Goal: Task Accomplishment & Management: Manage account settings

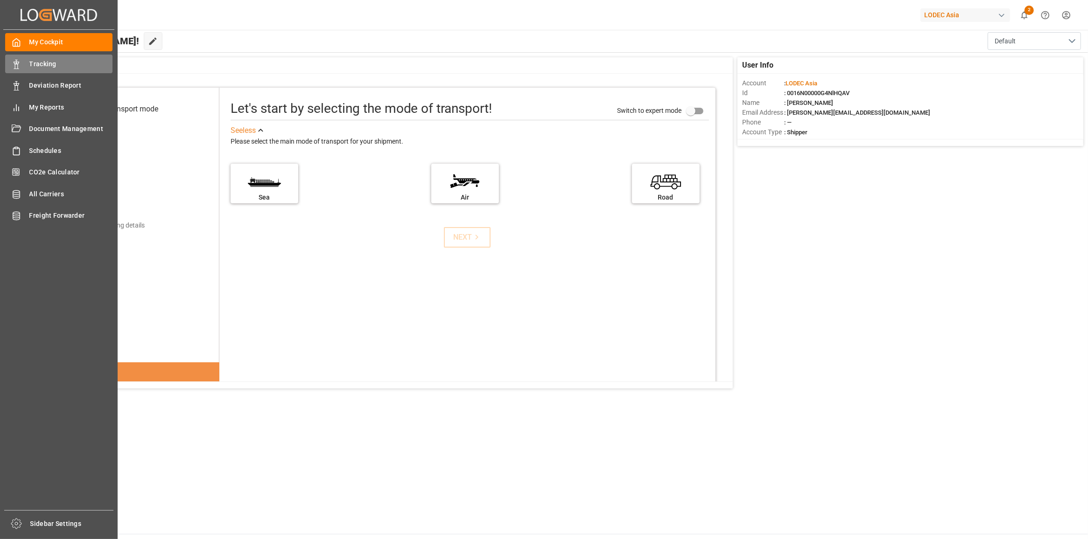
click at [24, 69] on div "Tracking Tracking" at bounding box center [58, 64] width 107 height 18
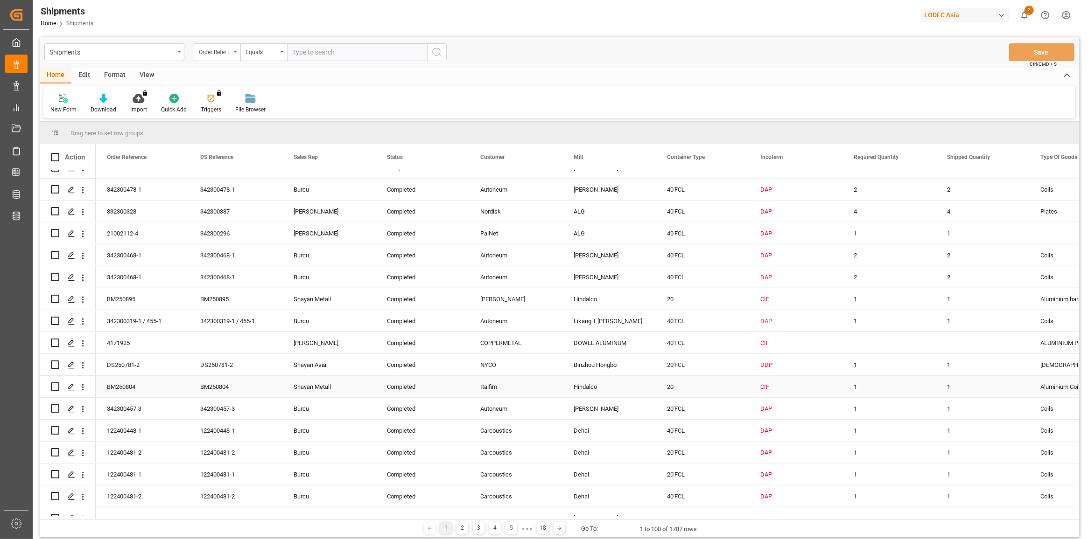
scroll to position [1283, 0]
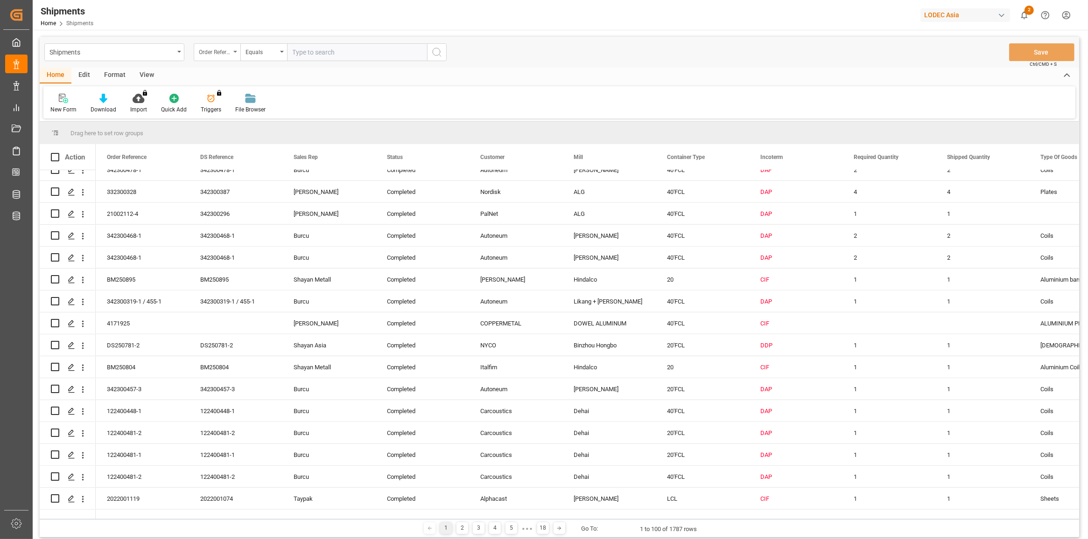
click at [227, 53] on div "Order Reference" at bounding box center [215, 51] width 32 height 11
click at [238, 183] on div "Mill" at bounding box center [263, 193] width 139 height 20
click at [229, 57] on div "Mill" at bounding box center [217, 52] width 47 height 18
click at [227, 175] on div "Customer" at bounding box center [263, 174] width 139 height 20
click at [320, 47] on input "text" at bounding box center [357, 52] width 140 height 18
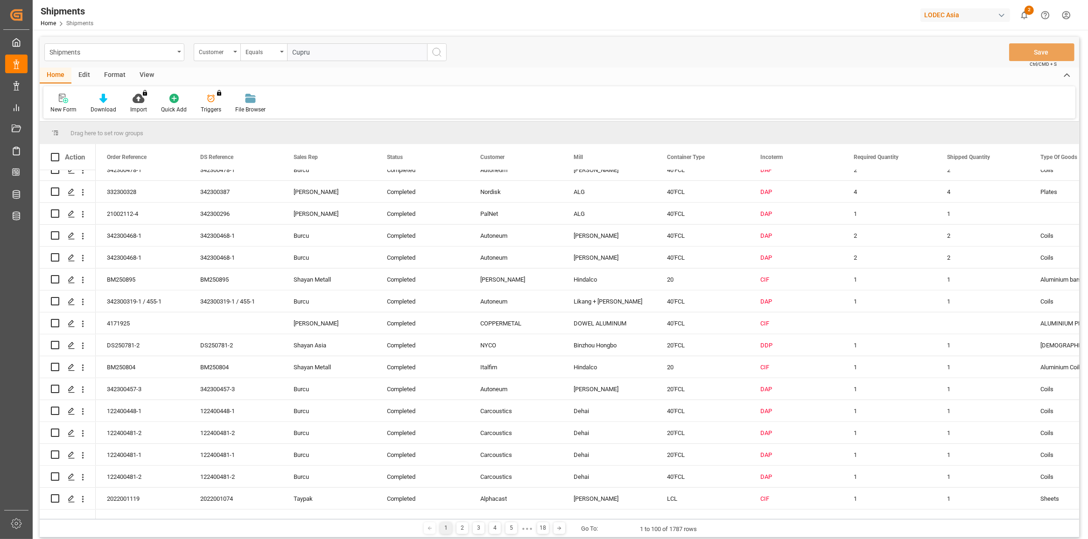
type input "Cuprum"
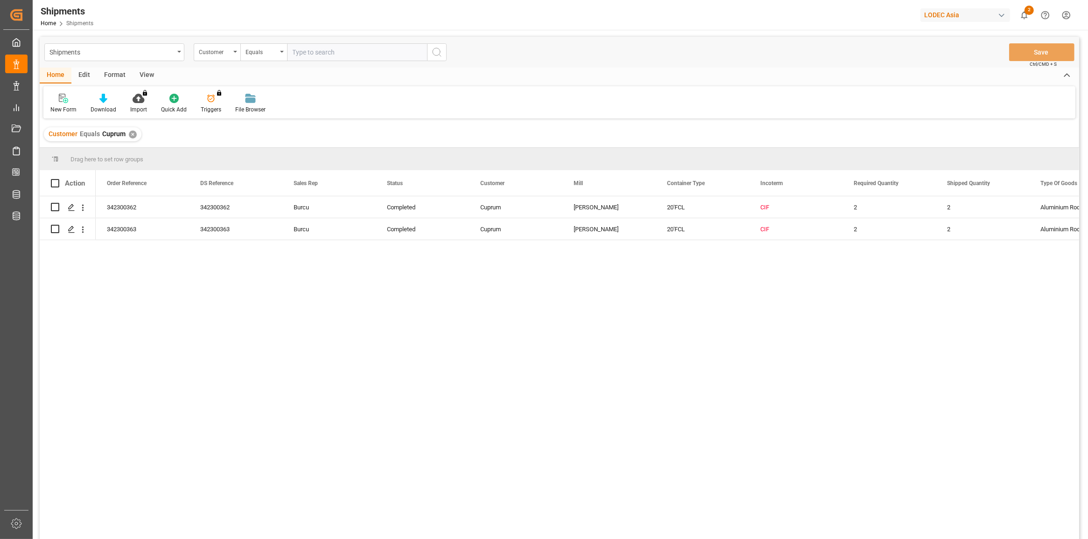
click at [420, 307] on div "342300362 342300362 Burcu Completed Cuprum [PERSON_NAME] 20'FCL CIF 2 2 Alumini…" at bounding box center [587, 370] width 983 height 349
click at [484, 275] on div "342300362 342300362 Burcu Completed Cuprum [PERSON_NAME] 20'FCL CIF 2 2 Alumini…" at bounding box center [587, 370] width 983 height 349
click at [232, 52] on div "Customer" at bounding box center [217, 52] width 47 height 18
click at [127, 134] on div "Customer Equals Cuprum ✕" at bounding box center [93, 134] width 98 height 14
click at [132, 133] on div "✕" at bounding box center [133, 135] width 8 height 8
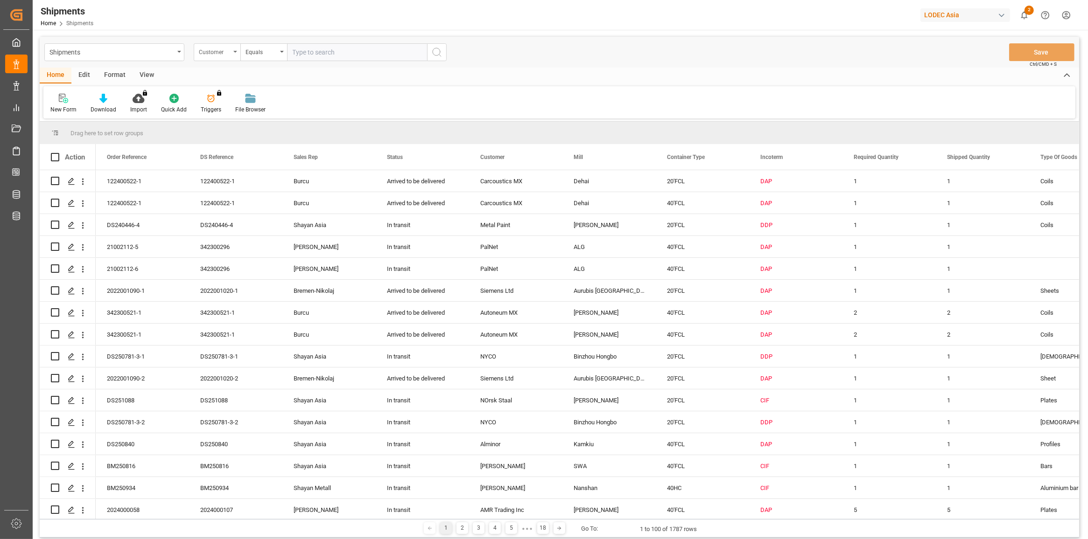
click at [236, 53] on div "Customer" at bounding box center [217, 52] width 47 height 18
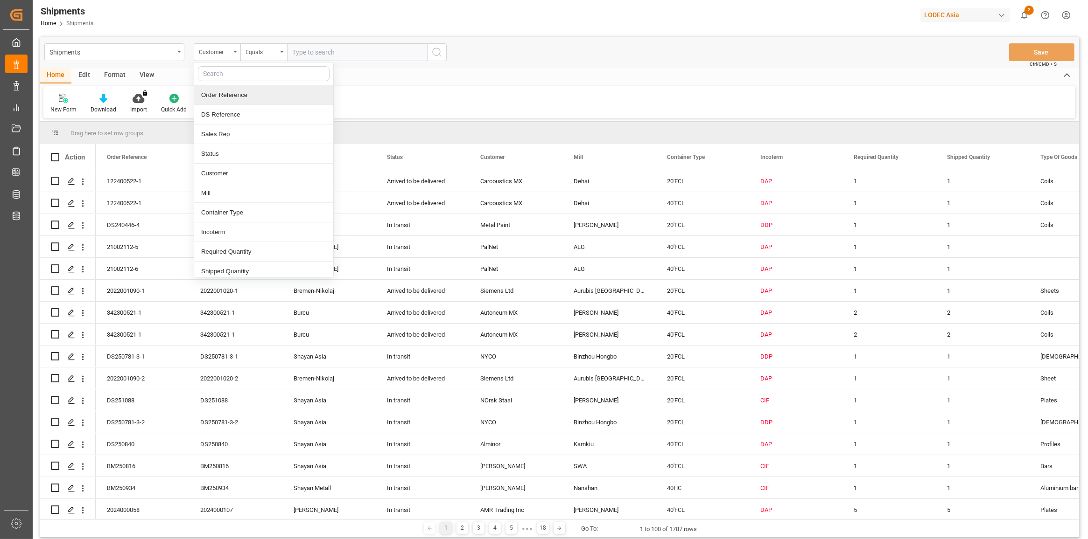
click at [236, 96] on div "Order Reference" at bounding box center [263, 95] width 139 height 20
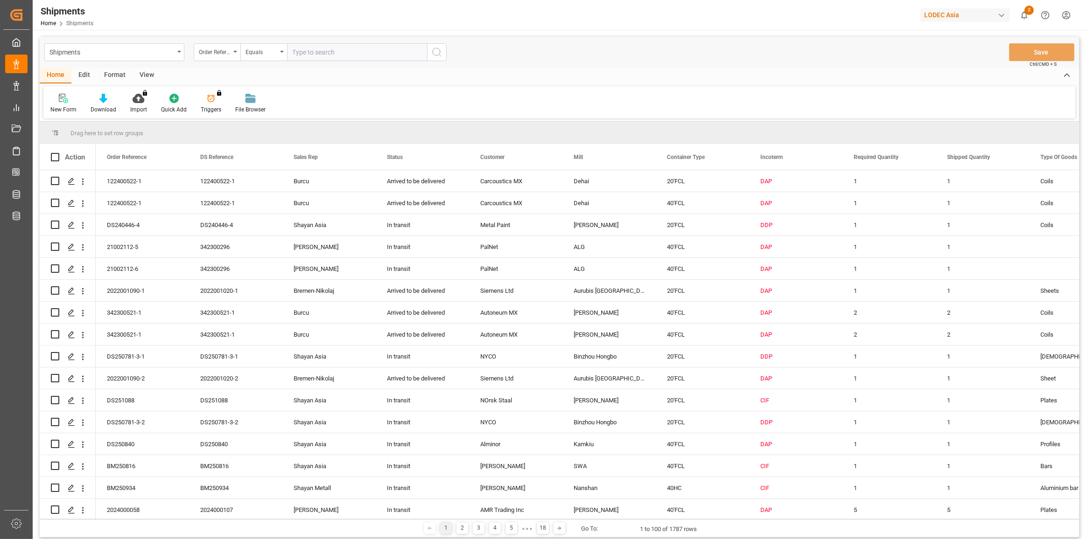
click at [404, 40] on div "Shipments Order Reference Equals Save Ctrl/CMD + S" at bounding box center [559, 52] width 1039 height 31
click at [402, 48] on input "text" at bounding box center [357, 52] width 140 height 18
paste input "342300587"
type input "342300587"
click at [432, 50] on icon "search button" at bounding box center [436, 52] width 11 height 11
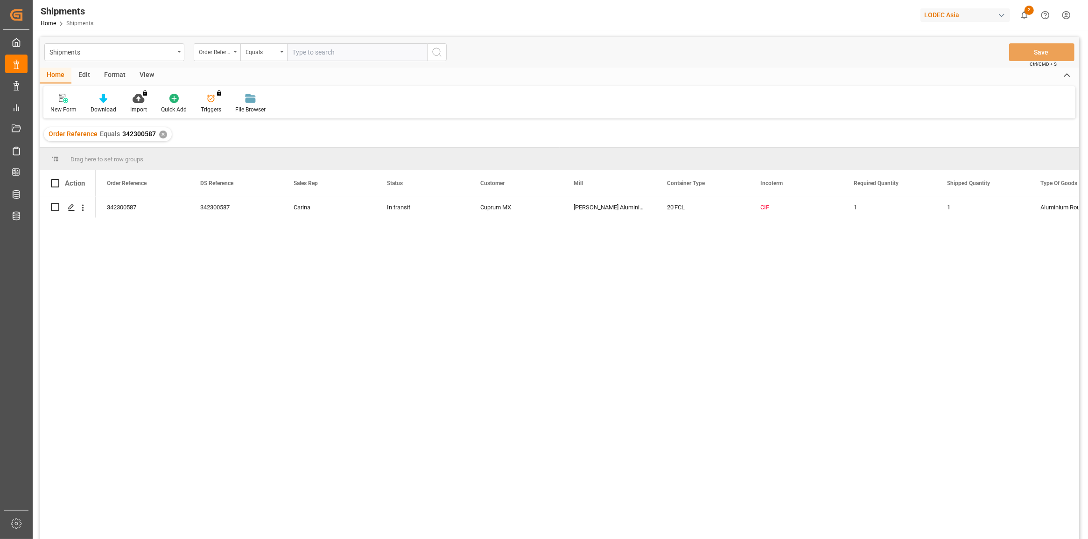
click at [287, 285] on div "342300587 342300587 Carina In transit Cuprum MX [PERSON_NAME] Aluminium 20'FCL …" at bounding box center [587, 370] width 983 height 349
click at [465, 220] on div "342300587 342300587 Carina In transit Cuprum MX [PERSON_NAME] Aluminium 20'FCL …" at bounding box center [587, 370] width 983 height 349
click at [125, 208] on div "342300587" at bounding box center [142, 206] width 93 height 21
click at [84, 205] on icon "open menu" at bounding box center [83, 208] width 10 height 10
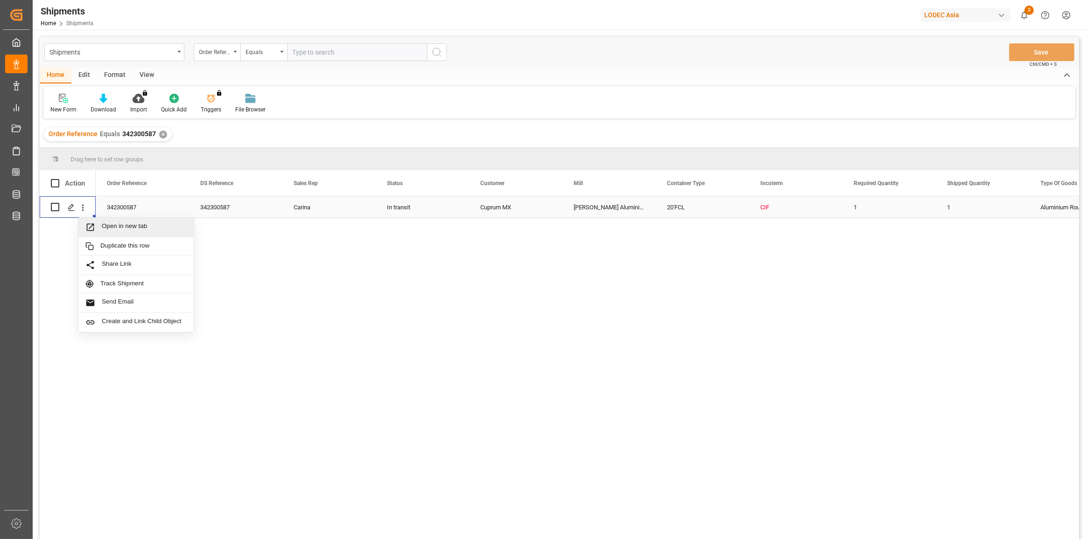
click at [96, 229] on span "Press SPACE to select this row." at bounding box center [93, 228] width 16 height 10
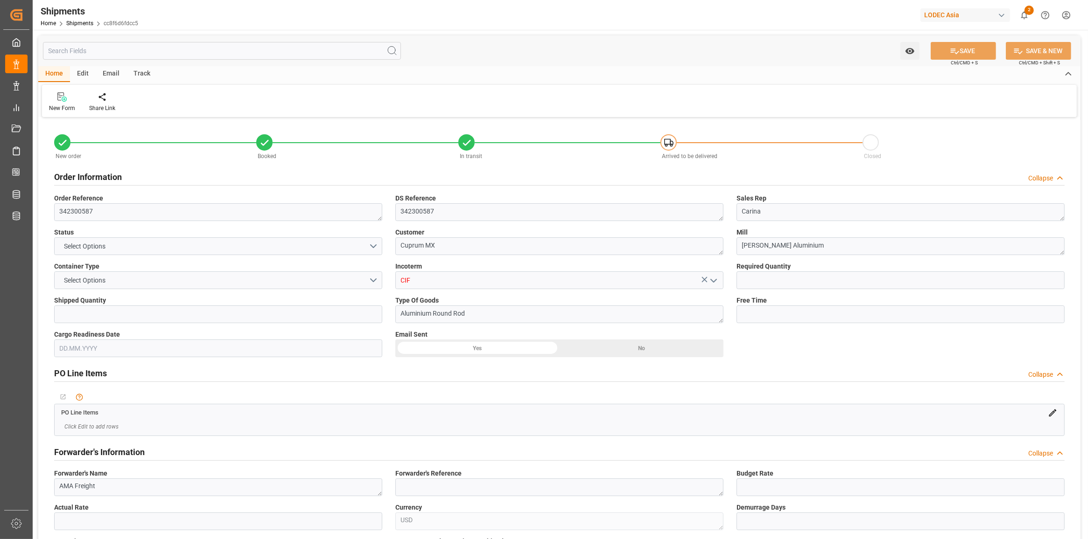
type input "1"
type input "10"
type input "9461893"
type input "9299654"
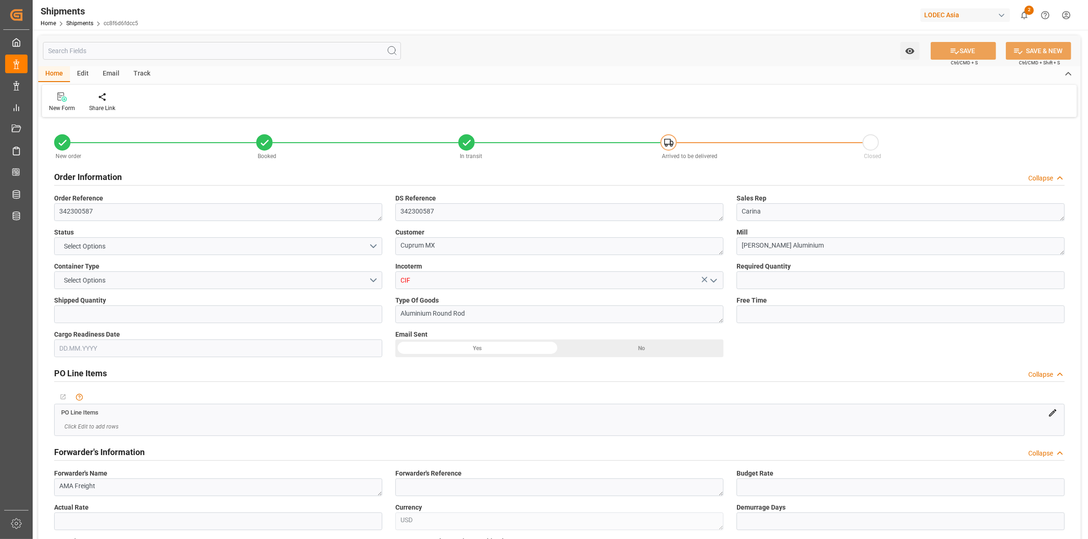
type input "9299654"
type input "INNSA"
type input "MXZLO"
type input "INNSA"
type input "MXZLO"
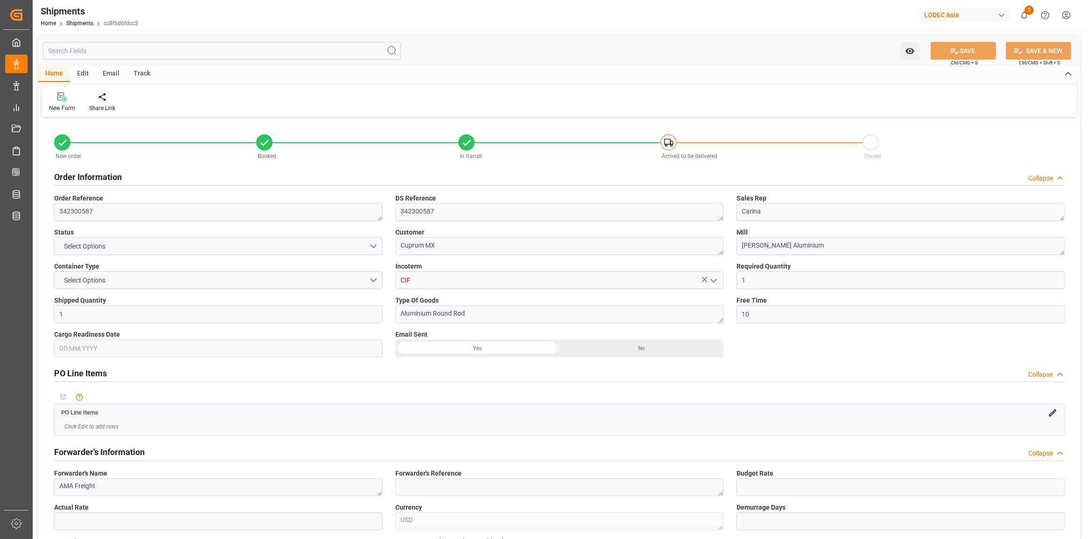
type input "31.08.2025"
type input "12.09.2025 10:50"
type input "16.09.2025 17:00"
type input "14.11.2025 07:00"
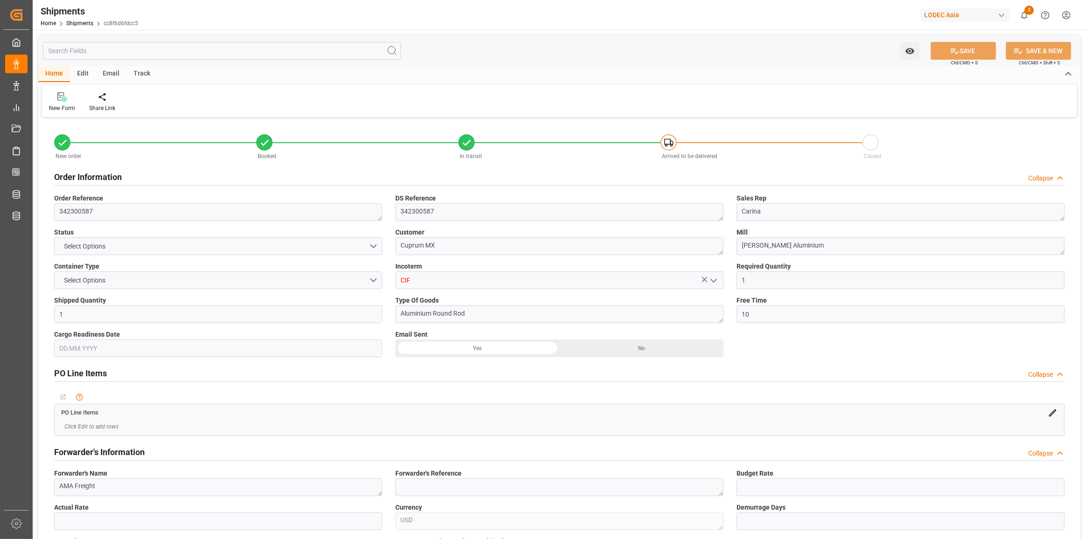
type input "07.09.2025 23:30"
type input "25.09.2025 18:00"
type input "25.09.2025 16:30"
type input "16.09.2025 16:05"
type input "16.09.2025 22:00"
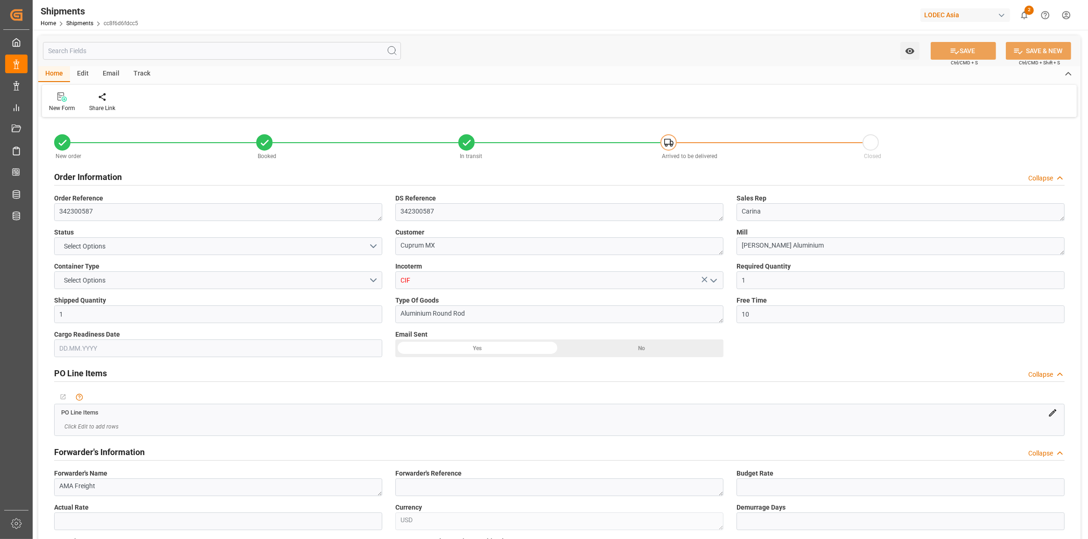
type input "16.09.2025 18:03"
type input "10.10.2025 00:00"
type input "10.10.2025 13:21"
type input "25.10.2025 11:00"
type input "14.11.2025 07:00"
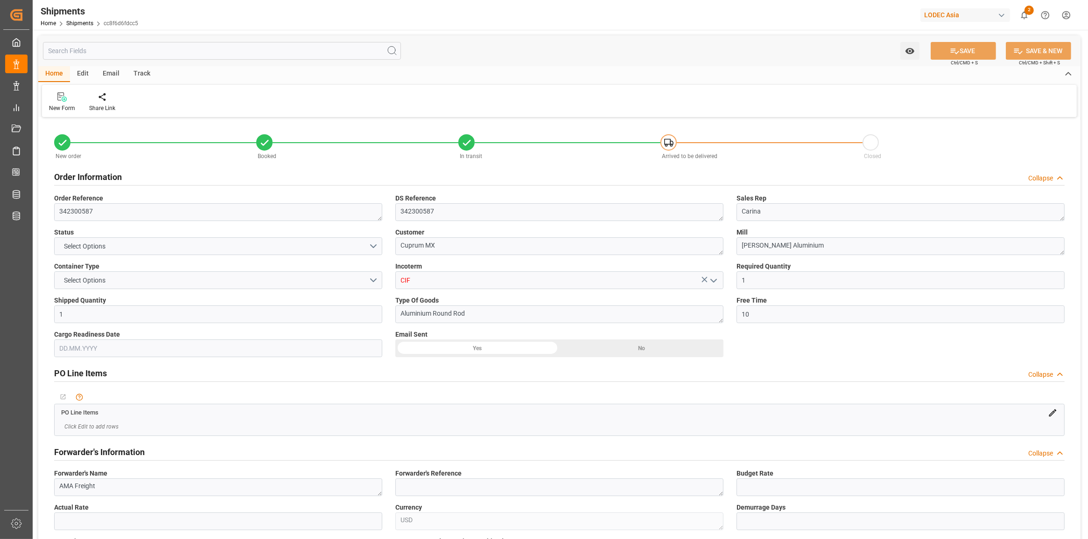
type input "15.11.2025 00:10"
type input "19.11.2025 00:10"
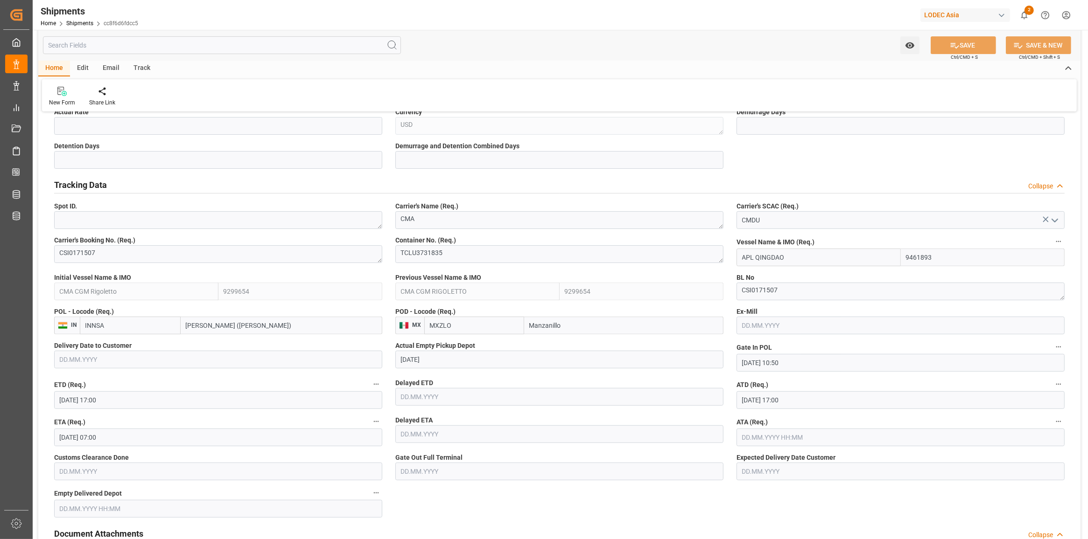
scroll to position [467, 0]
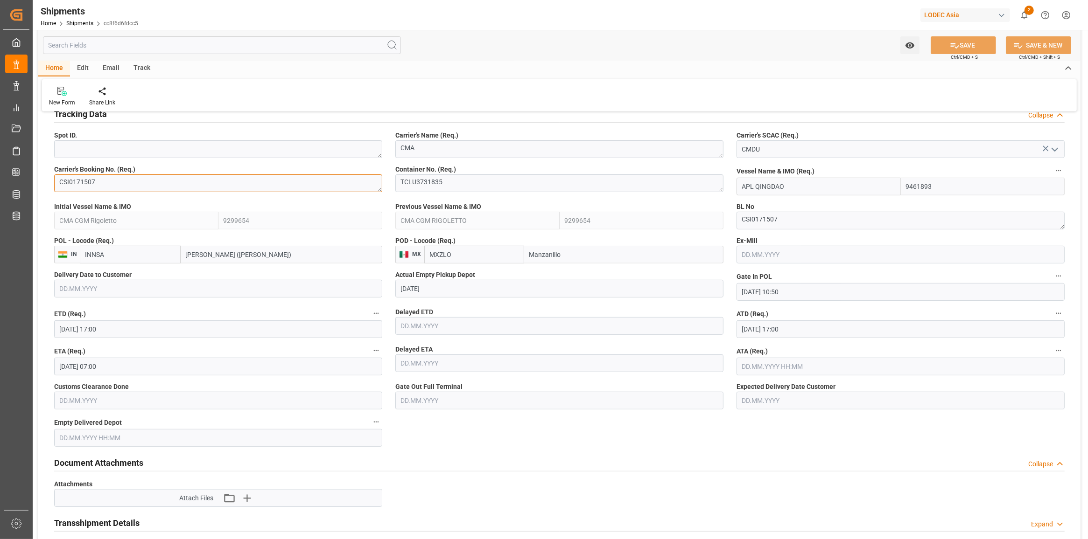
drag, startPoint x: 116, startPoint y: 182, endPoint x: -11, endPoint y: 197, distance: 127.8
click at [0, 197] on html "Created by potrace 1.15, written by Peter Selinger 2001-2017 Created by potrace…" at bounding box center [544, 269] width 1088 height 539
